Goal: Task Accomplishment & Management: Manage account settings

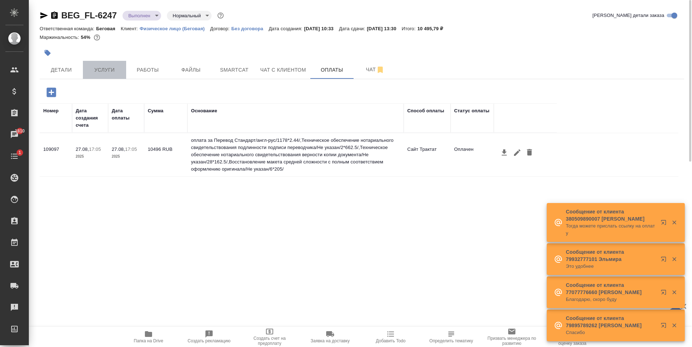
click at [95, 72] on span "Услуги" at bounding box center [104, 70] width 35 height 9
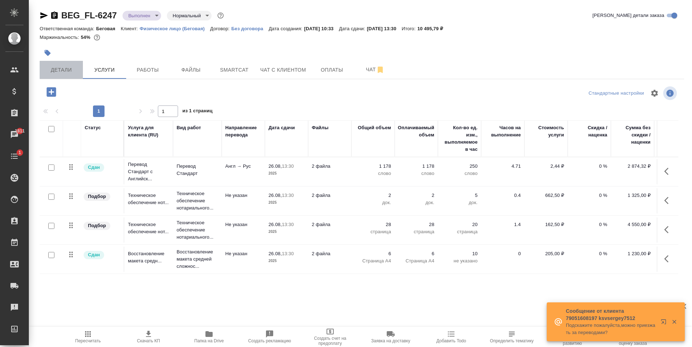
click at [71, 69] on span "Детали" at bounding box center [61, 70] width 35 height 9
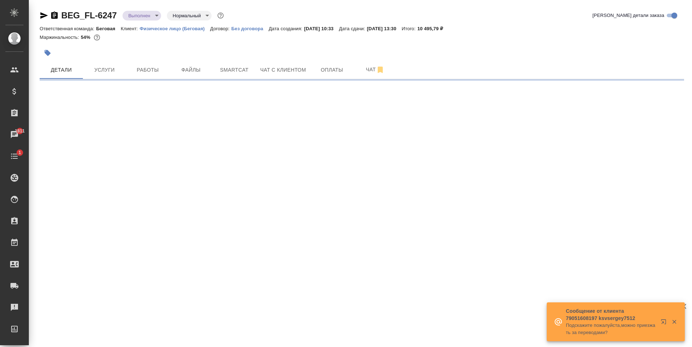
select select "RU"
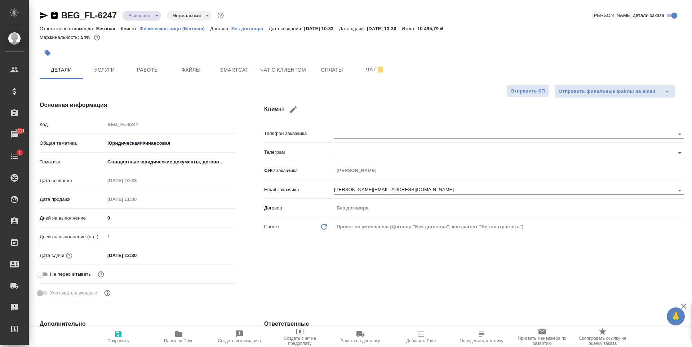
type textarea "x"
click at [156, 14] on body "🙏 .cls-1 fill:#fff; AWATERA Antonova Kristina Клиенты Спецификации Заказы 1811 …" at bounding box center [346, 173] width 692 height 347
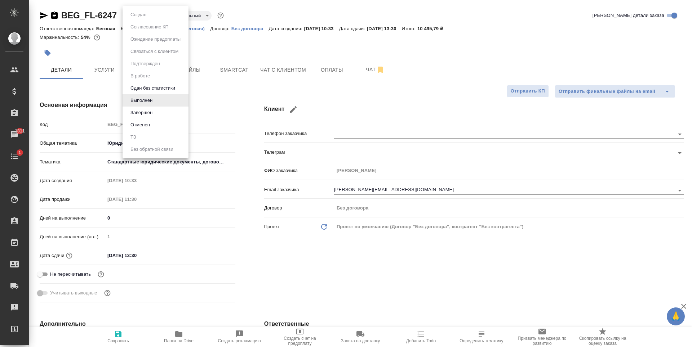
click at [163, 114] on li "Завершен" at bounding box center [155, 113] width 66 height 12
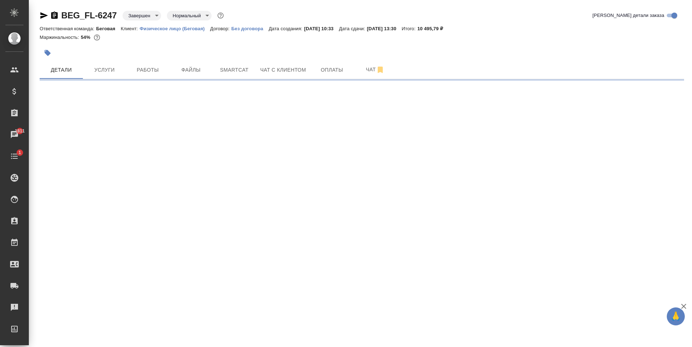
select select "RU"
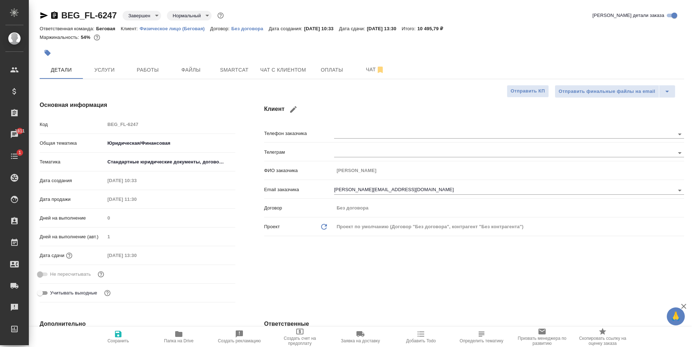
type textarea "x"
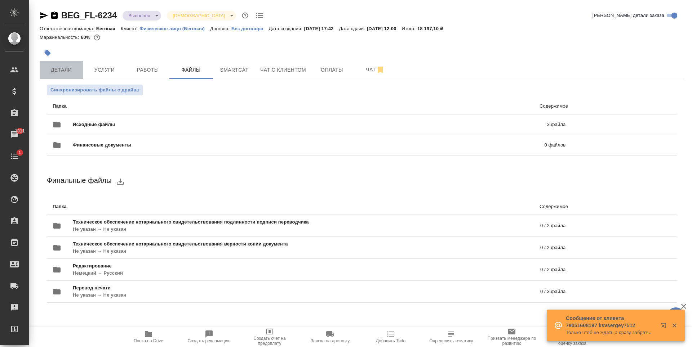
click at [79, 67] on button "Детали" at bounding box center [61, 70] width 43 height 18
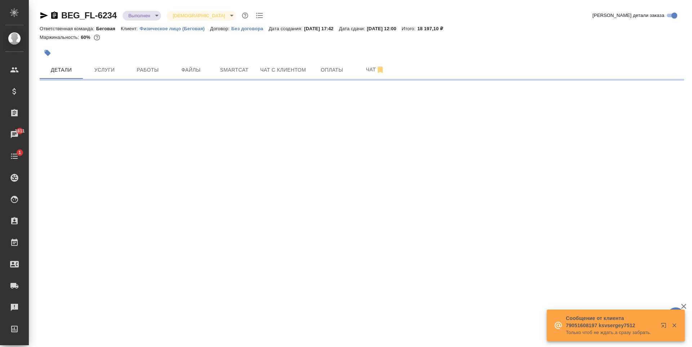
select select "RU"
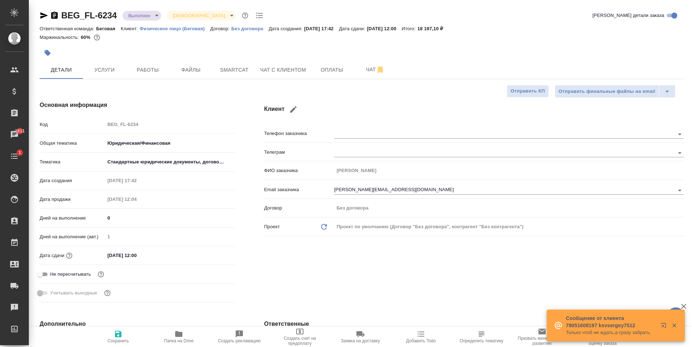
type textarea "x"
click at [147, 15] on body "🙏 .cls-1 fill:#fff; AWATERA Antonova Kristina Клиенты Спецификации Заказы 1811 …" at bounding box center [346, 173] width 692 height 347
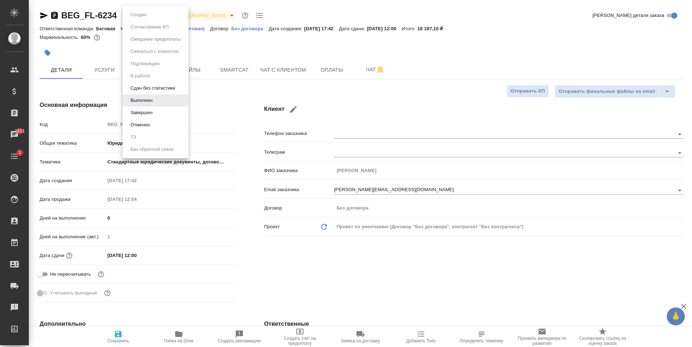
click at [162, 110] on li "Завершен" at bounding box center [155, 113] width 66 height 12
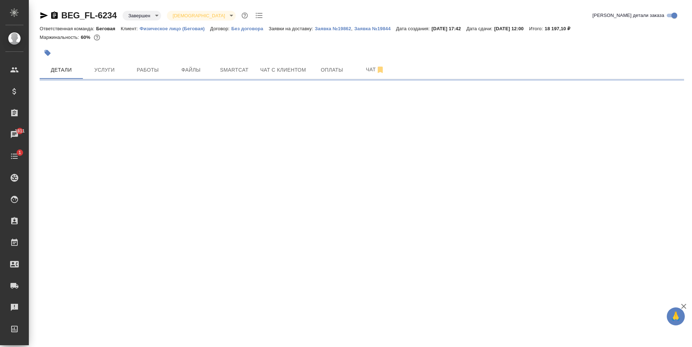
select select "RU"
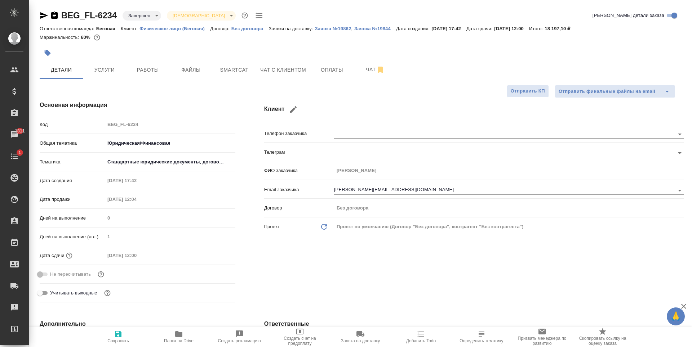
type textarea "x"
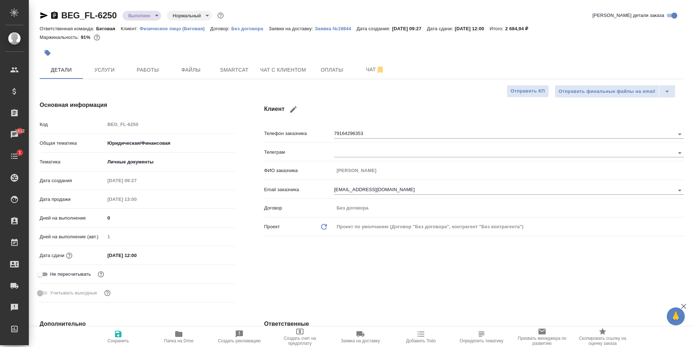
select select "RU"
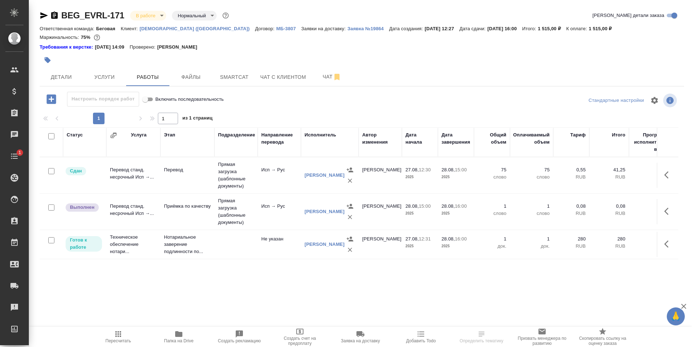
click at [178, 214] on td "Приёмка по качеству" at bounding box center [187, 211] width 54 height 25
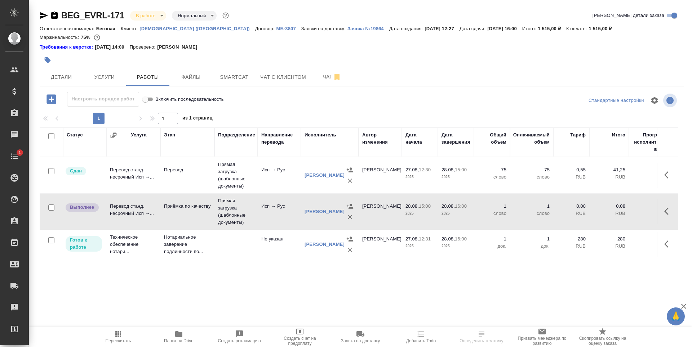
click at [178, 214] on td "Приёмка по качеству" at bounding box center [187, 211] width 54 height 25
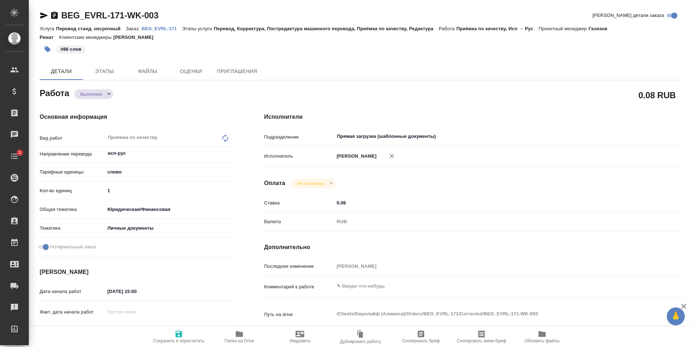
type textarea "x"
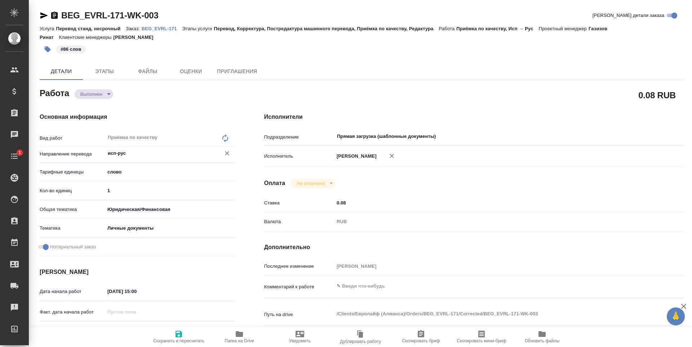
type textarea "x"
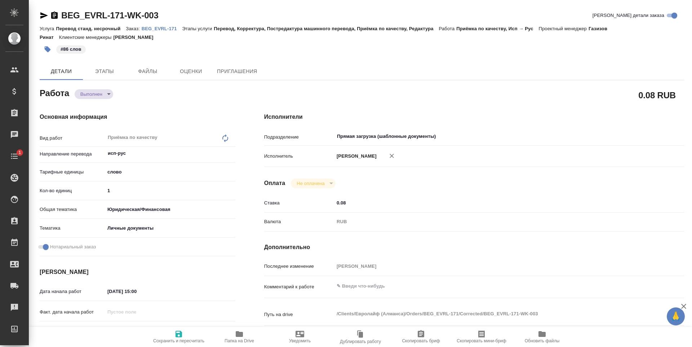
type textarea "x"
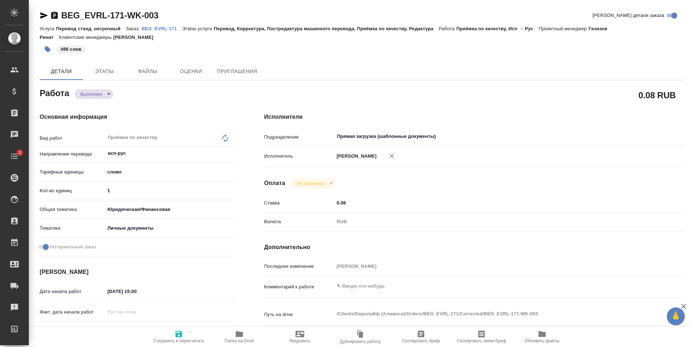
click at [104, 97] on body "🙏 .cls-1 fill:#fff; AWATERA Antonova Kristina Клиенты Спецификации Заказы Чаты …" at bounding box center [346, 173] width 692 height 347
type textarea "x"
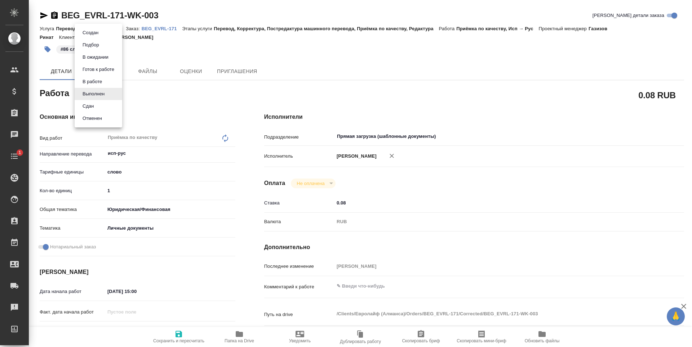
type textarea "x"
click at [108, 108] on li "Сдан" at bounding box center [99, 106] width 48 height 12
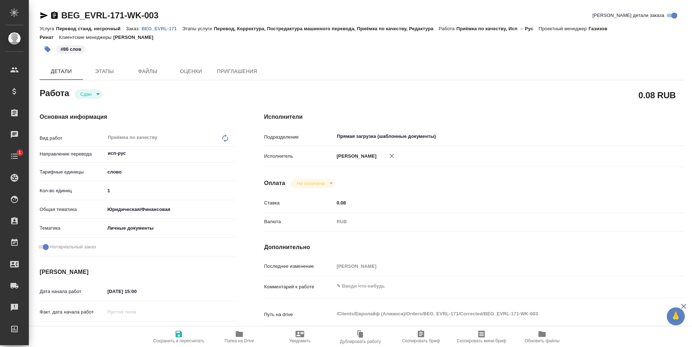
type textarea "x"
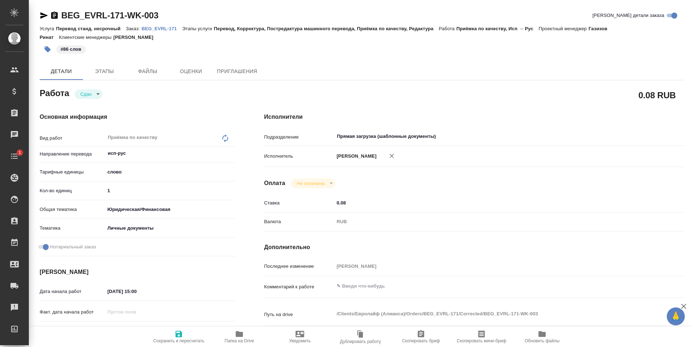
type textarea "x"
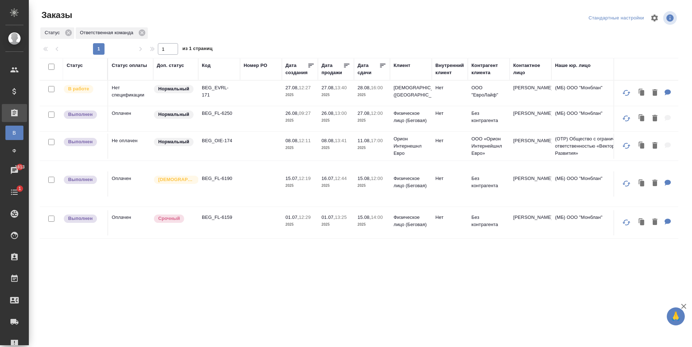
click at [243, 159] on td at bounding box center [261, 146] width 42 height 25
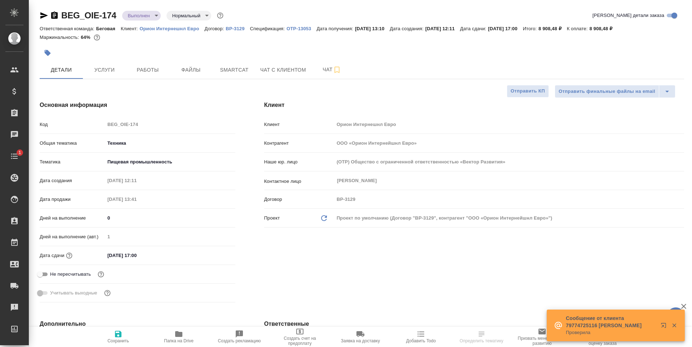
select select "RU"
type textarea "x"
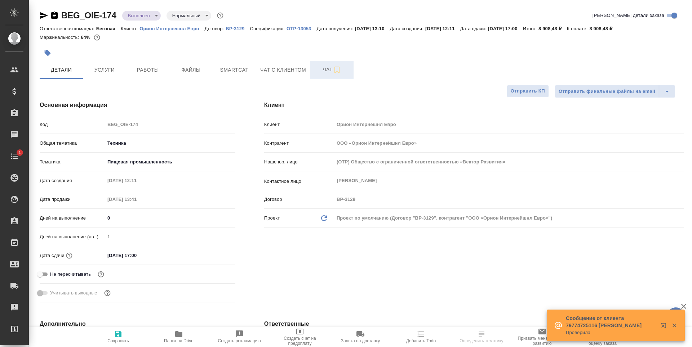
type textarea "x"
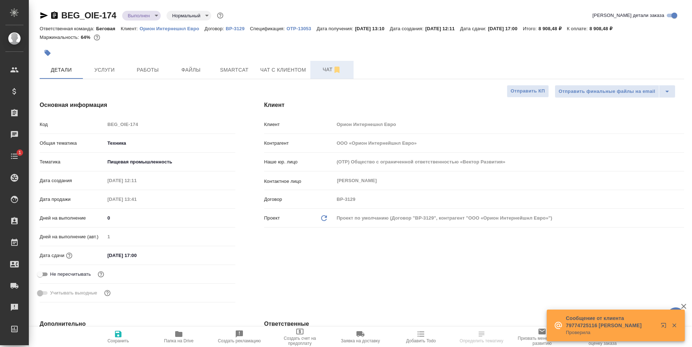
click at [320, 71] on span "Чат" at bounding box center [332, 69] width 35 height 9
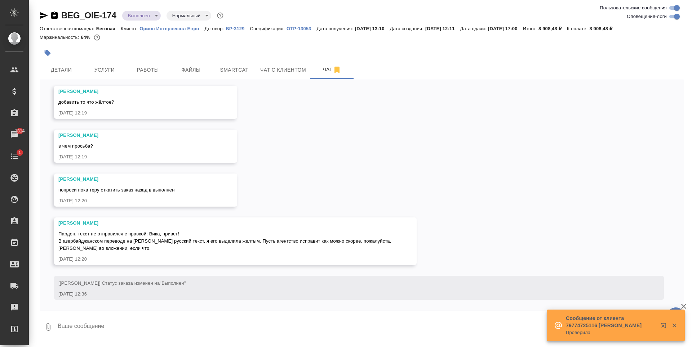
scroll to position [7532, 0]
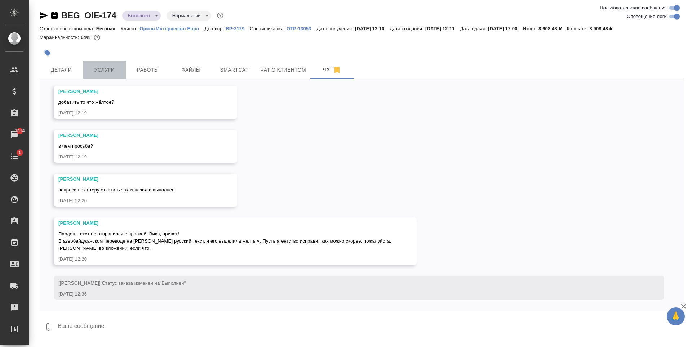
click at [112, 67] on span "Услуги" at bounding box center [104, 70] width 35 height 9
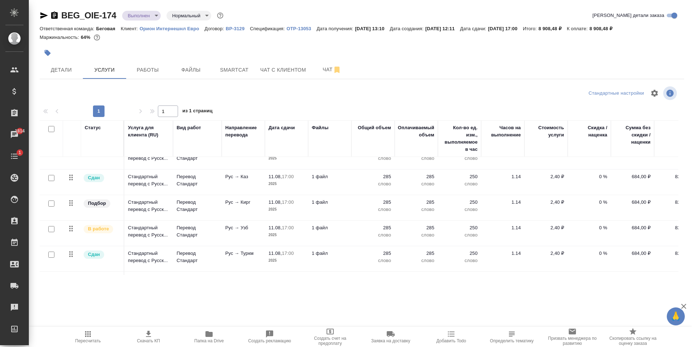
scroll to position [61, 0]
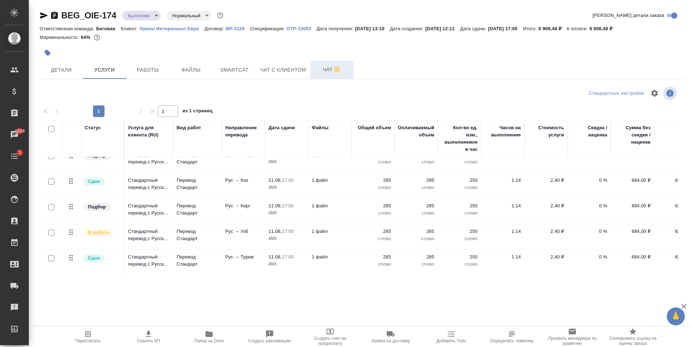
click at [327, 67] on span "Чат" at bounding box center [332, 69] width 35 height 9
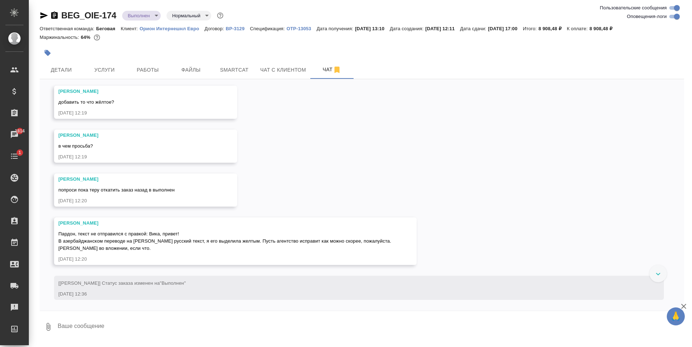
scroll to position [7496, 0]
click at [161, 66] on span "Работы" at bounding box center [147, 70] width 35 height 9
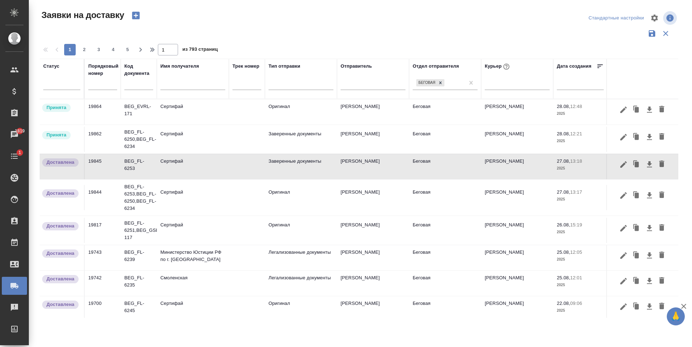
click at [447, 149] on td "Беговая" at bounding box center [445, 139] width 72 height 25
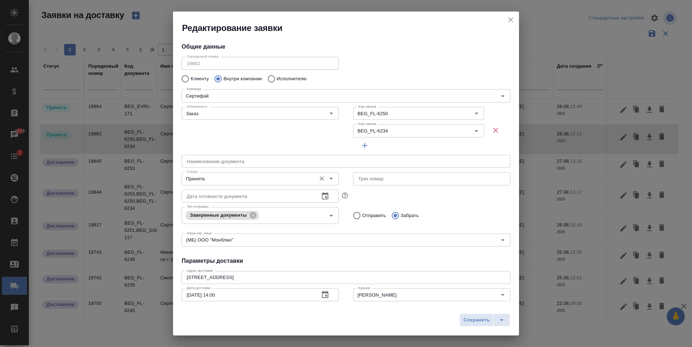
click at [333, 178] on icon "Open" at bounding box center [331, 178] width 9 height 9
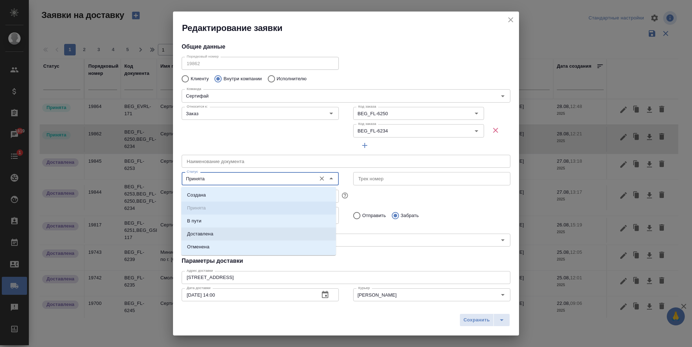
click at [231, 237] on li "Доставлена" at bounding box center [258, 234] width 155 height 13
type input "Доставлена"
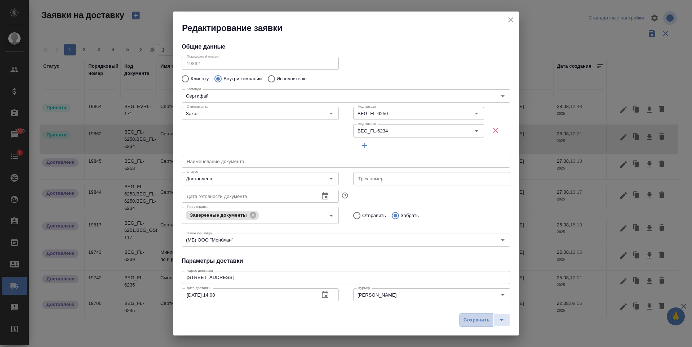
click at [481, 315] on button "Сохранить" at bounding box center [476, 320] width 34 height 13
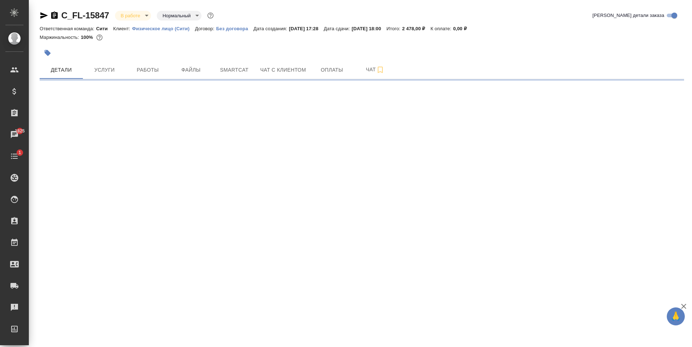
select select "RU"
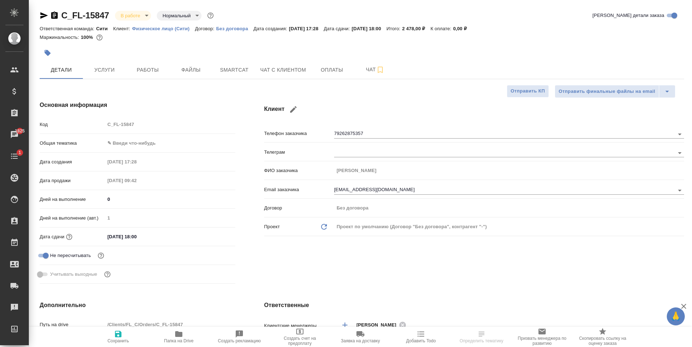
type textarea "x"
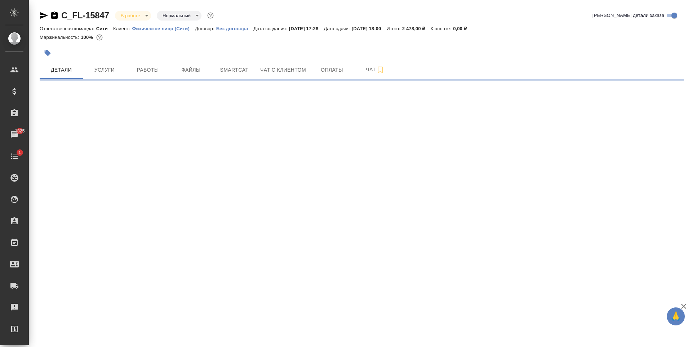
select select "RU"
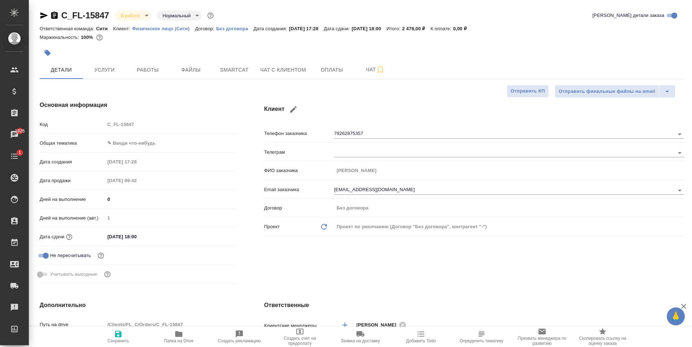
type textarea "x"
click at [205, 68] on span "Файлы" at bounding box center [191, 70] width 35 height 9
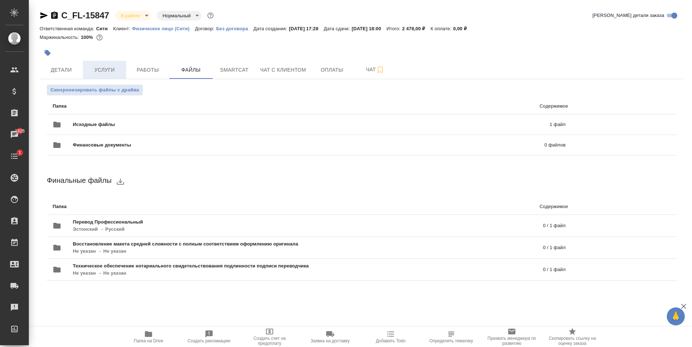
click at [111, 63] on button "Услуги" at bounding box center [104, 70] width 43 height 18
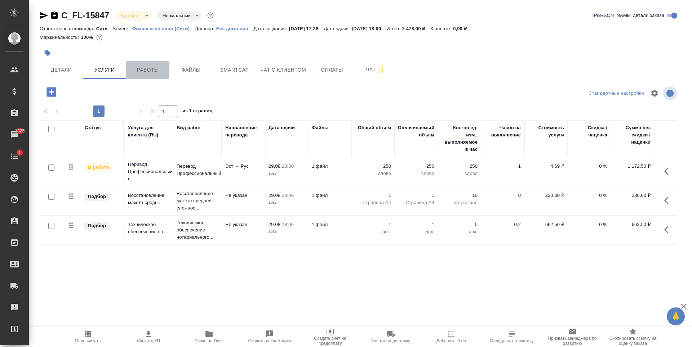
click at [136, 68] on span "Работы" at bounding box center [147, 70] width 35 height 9
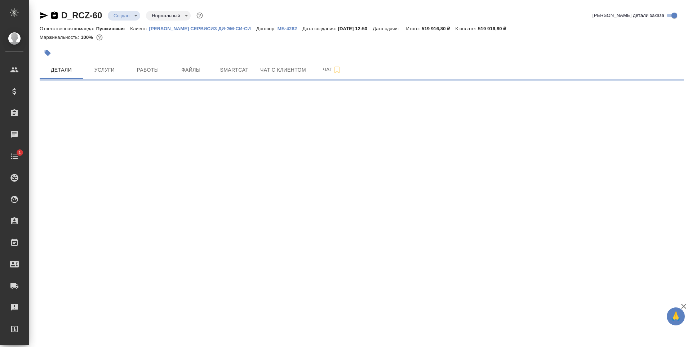
select select "RU"
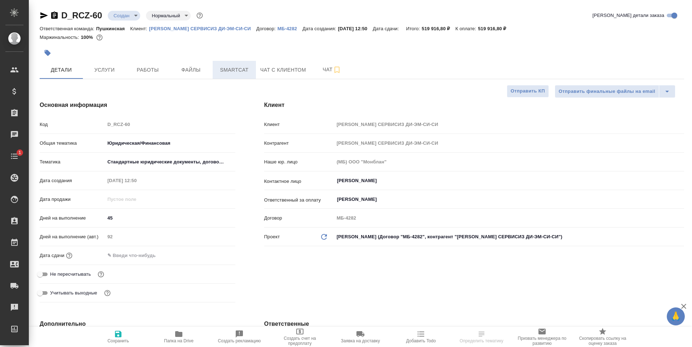
type textarea "x"
click at [123, 72] on button "Услуги" at bounding box center [104, 70] width 43 height 18
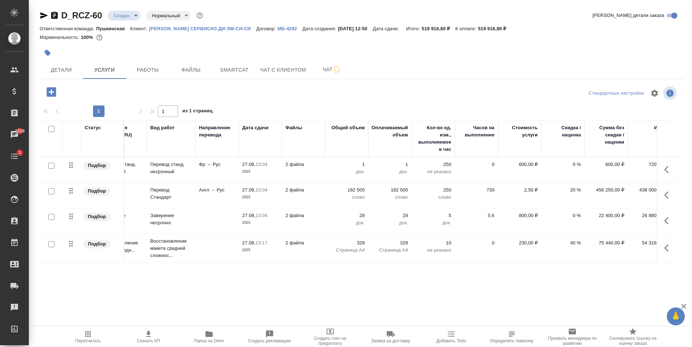
scroll to position [0, 41]
